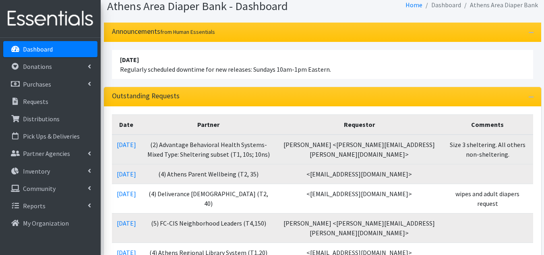
scroll to position [121, 0]
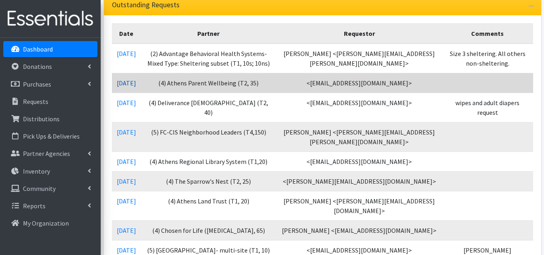
click at [136, 87] on link "[DATE]" at bounding box center [126, 83] width 19 height 8
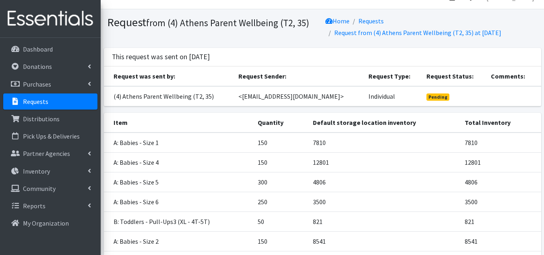
scroll to position [91, 0]
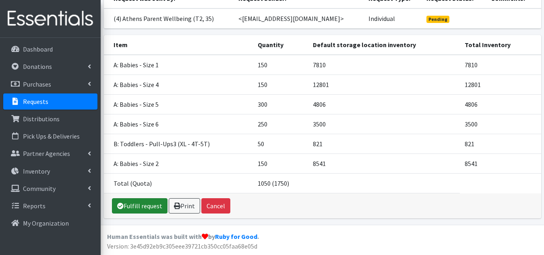
click at [143, 204] on link "Fulfill request" at bounding box center [140, 205] width 56 height 15
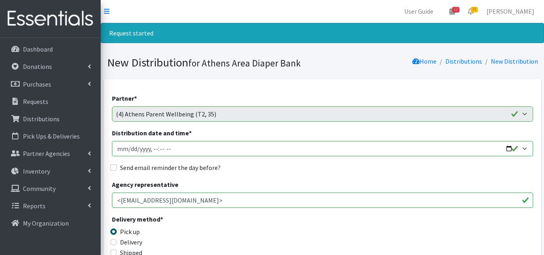
click at [115, 144] on input "Distribution date and time *" at bounding box center [322, 148] width 421 height 15
type input "[DATE]T23:59"
type input "[DATE]T10:00"
click at [113, 165] on input "Send email reminder the day before?" at bounding box center [113, 167] width 6 height 6
checkbox input "true"
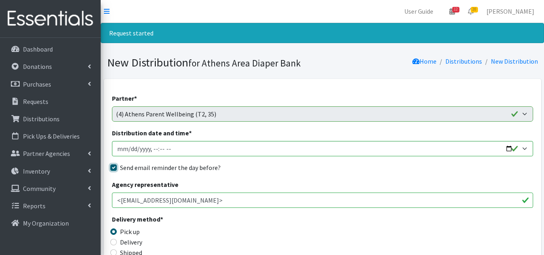
scroll to position [40, 0]
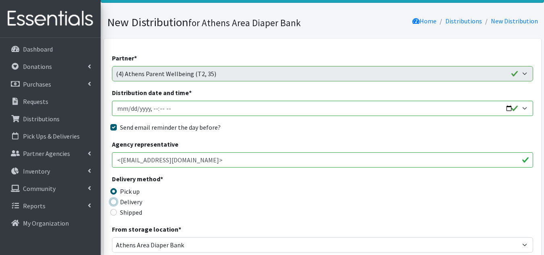
click at [114, 201] on input "Delivery" at bounding box center [113, 202] width 6 height 6
radio input "true"
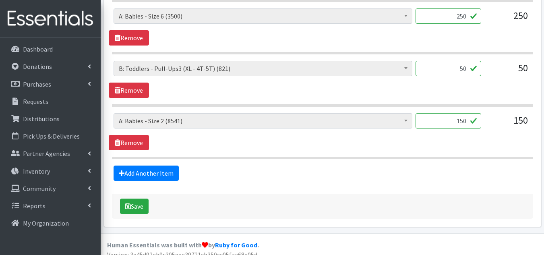
scroll to position [548, 0]
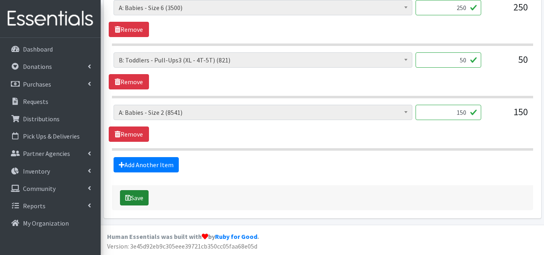
click at [133, 195] on button "Save" at bounding box center [134, 197] width 29 height 15
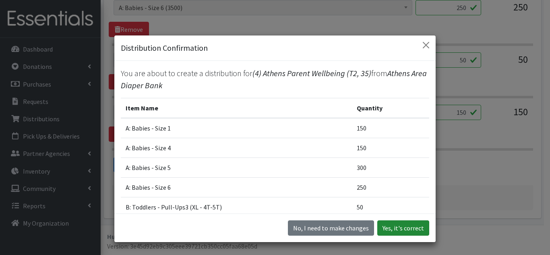
click at [386, 225] on button "Yes, it's correct" at bounding box center [404, 227] width 52 height 15
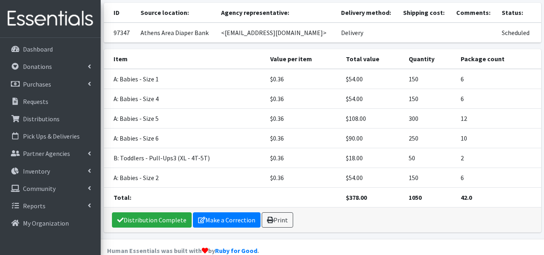
scroll to position [150, 0]
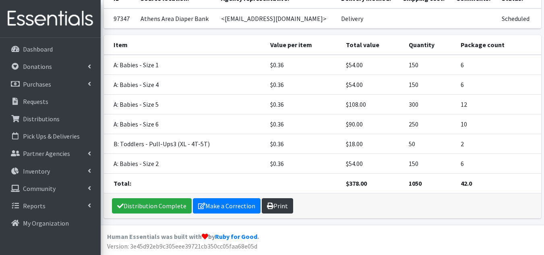
click at [282, 209] on link "Print" at bounding box center [277, 205] width 31 height 15
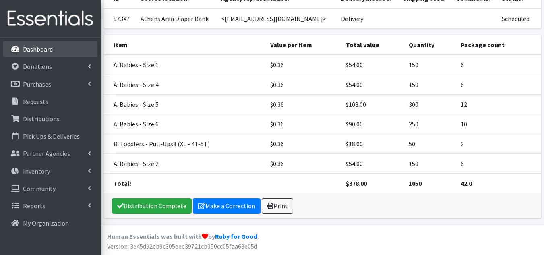
click at [52, 49] on link "Dashboard" at bounding box center [50, 49] width 94 height 16
